Goal: Task Accomplishment & Management: Manage account settings

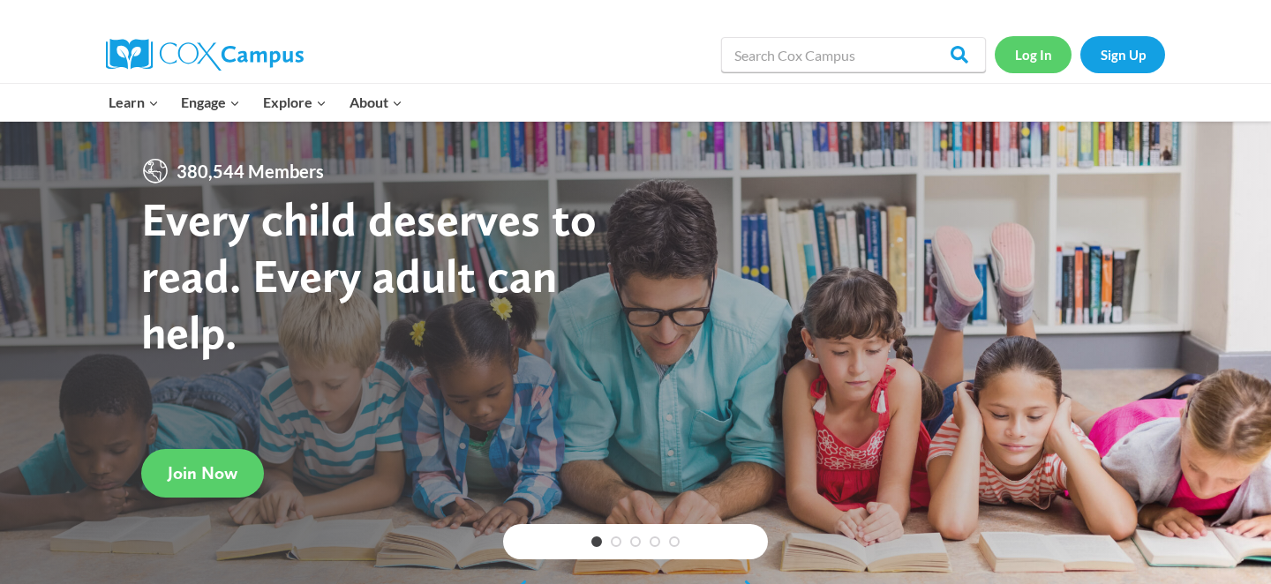
click at [1037, 57] on link "Log In" at bounding box center [1033, 54] width 77 height 36
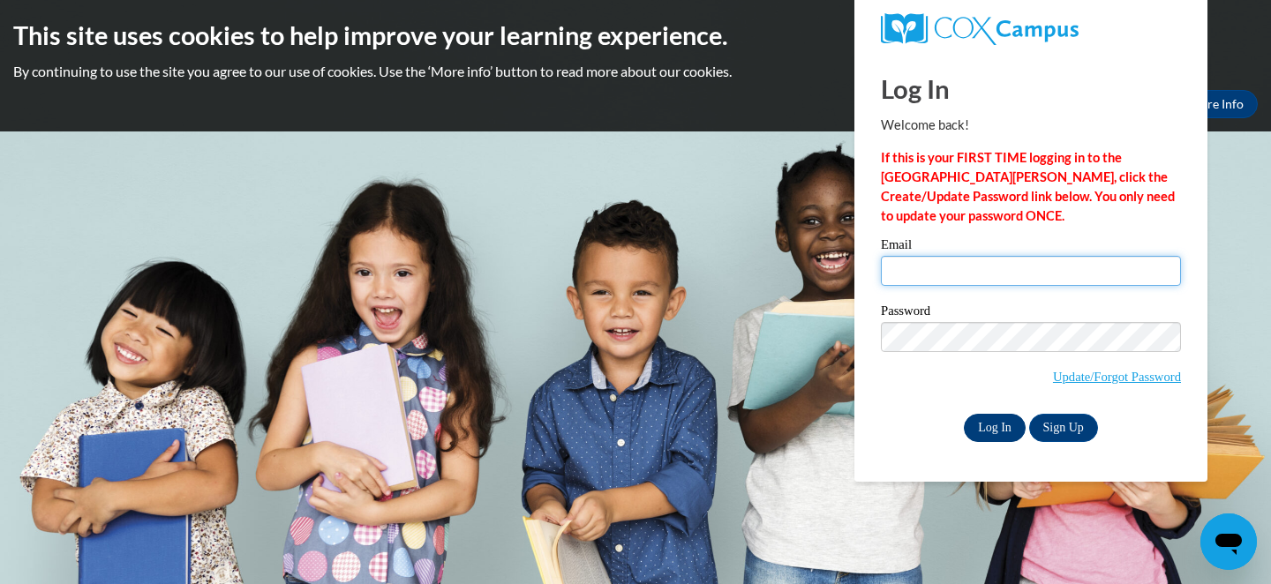
type input "[PERSON_NAME][EMAIL_ADDRESS][DOMAIN_NAME]"
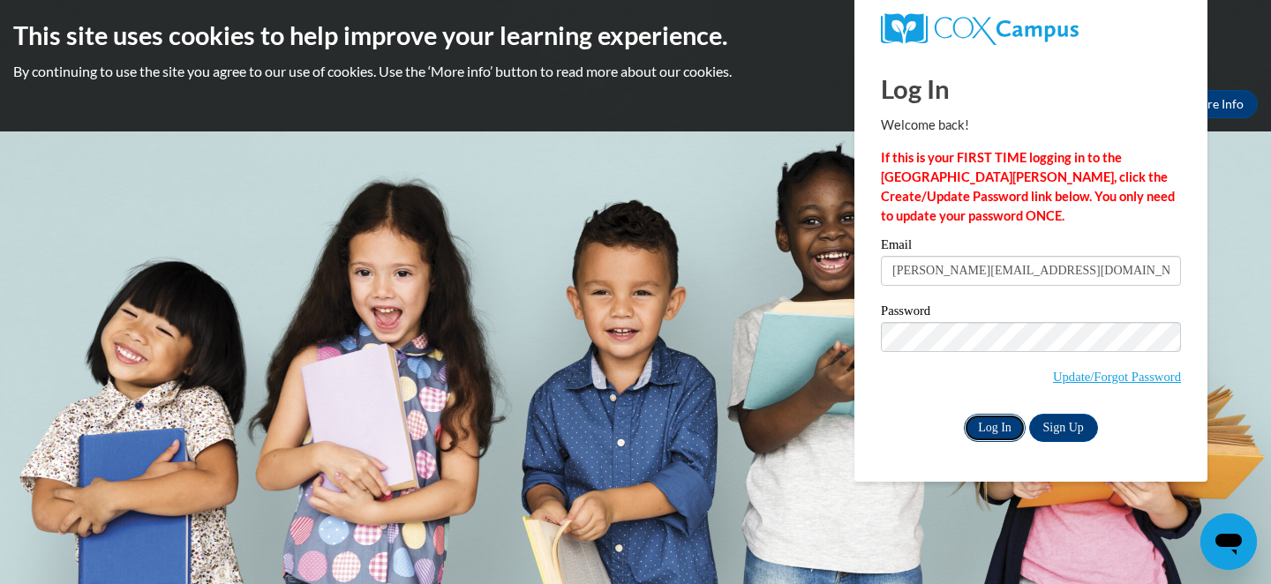
click at [1007, 426] on input "Log In" at bounding box center [995, 428] width 62 height 28
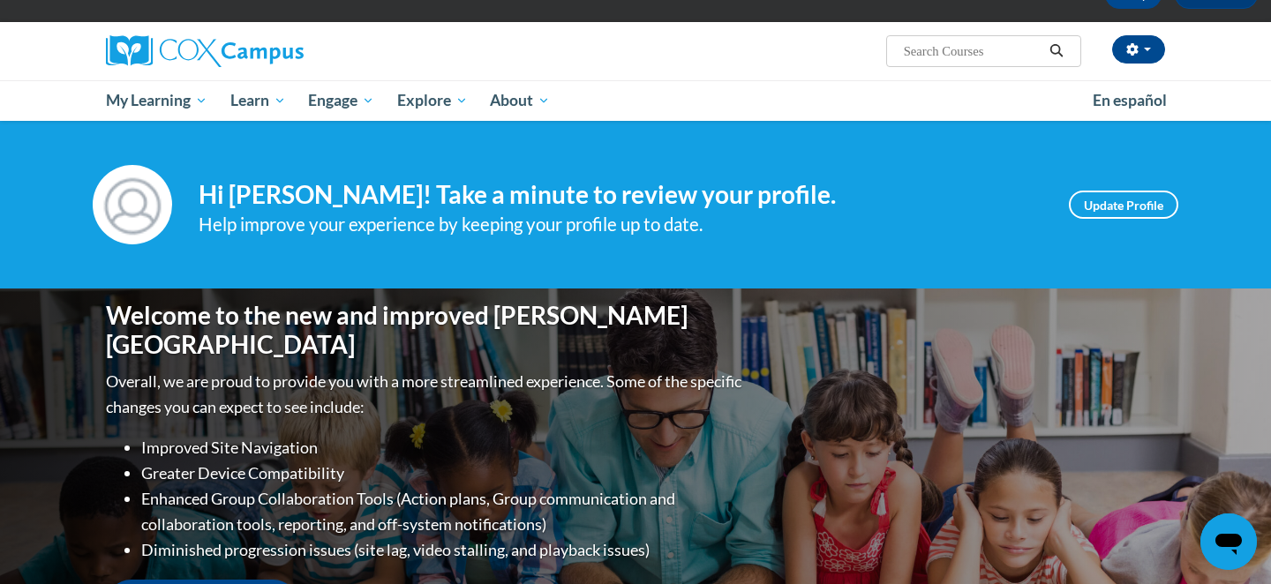
scroll to position [103, 0]
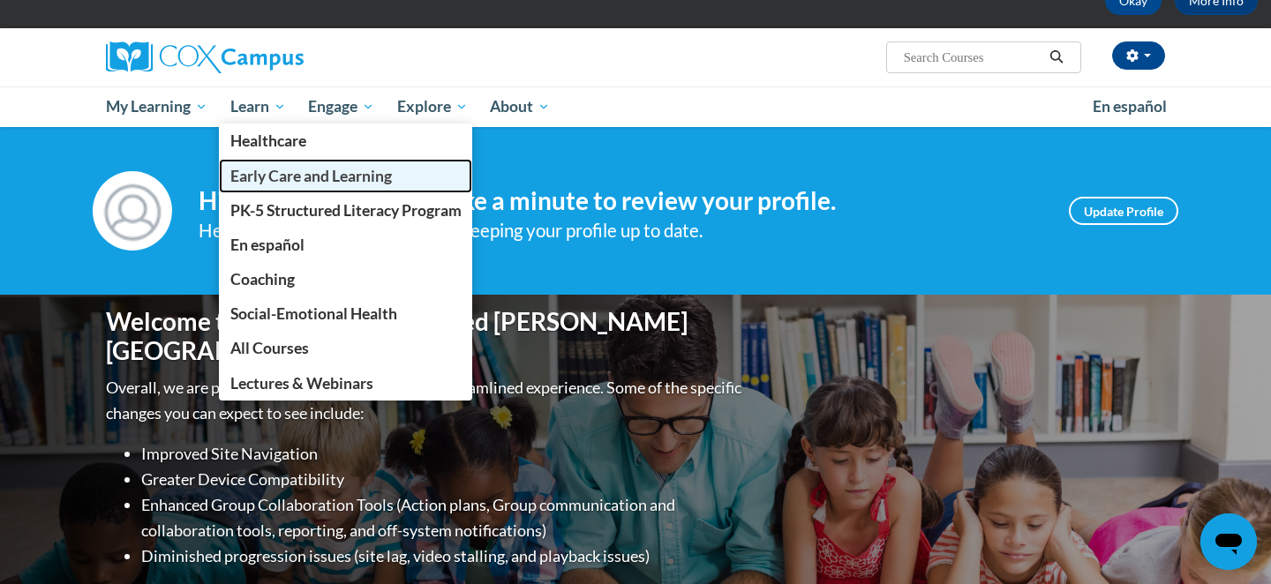
click at [302, 174] on span "Early Care and Learning" at bounding box center [311, 176] width 162 height 19
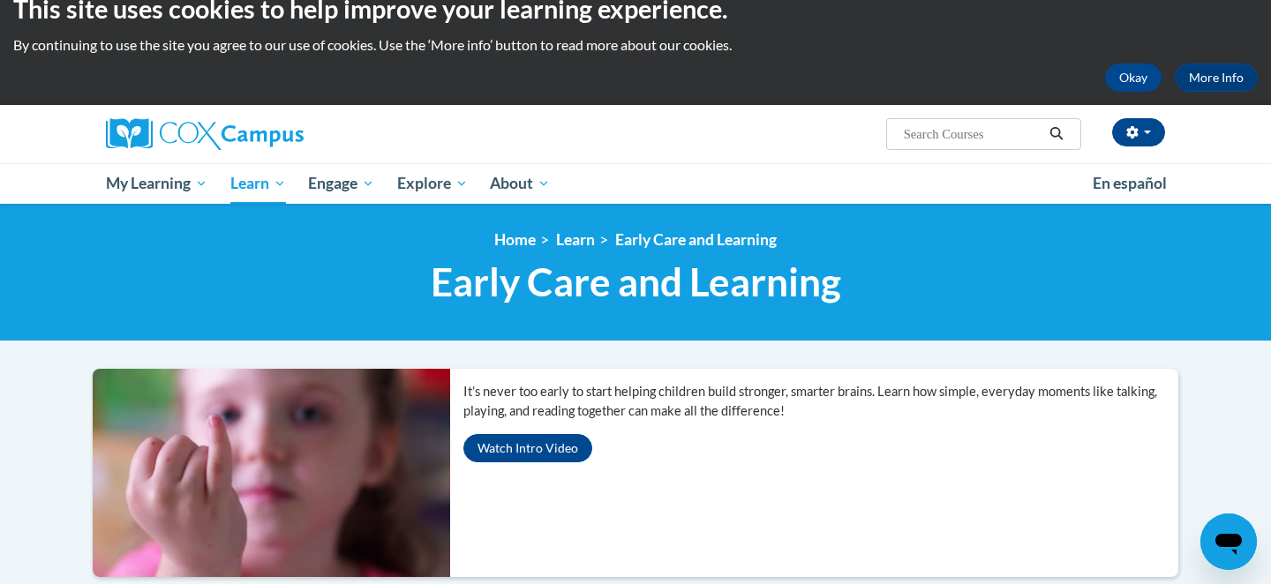
scroll to position [35, 0]
